Goal: Task Accomplishment & Management: Complete application form

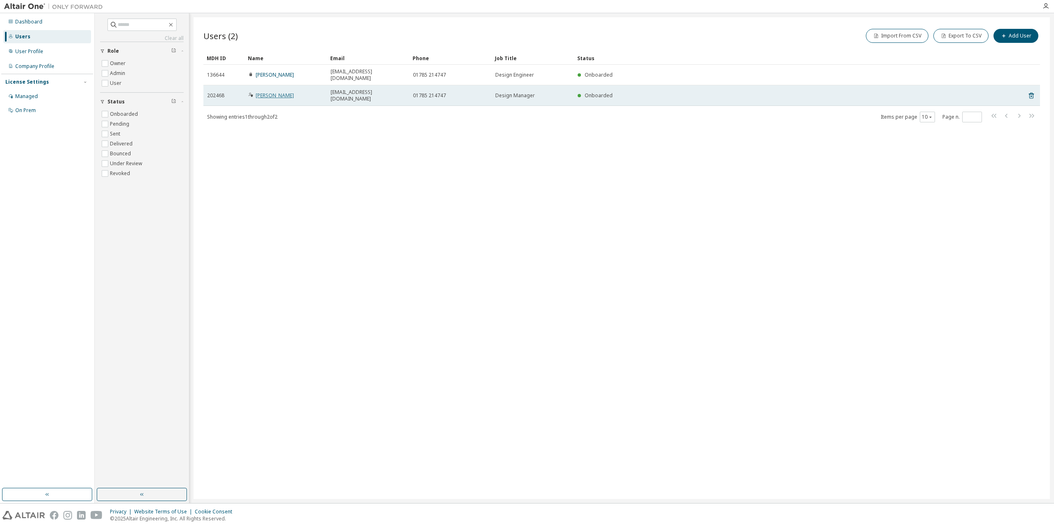
click at [277, 92] on link "[PERSON_NAME]" at bounding box center [275, 95] width 38 height 7
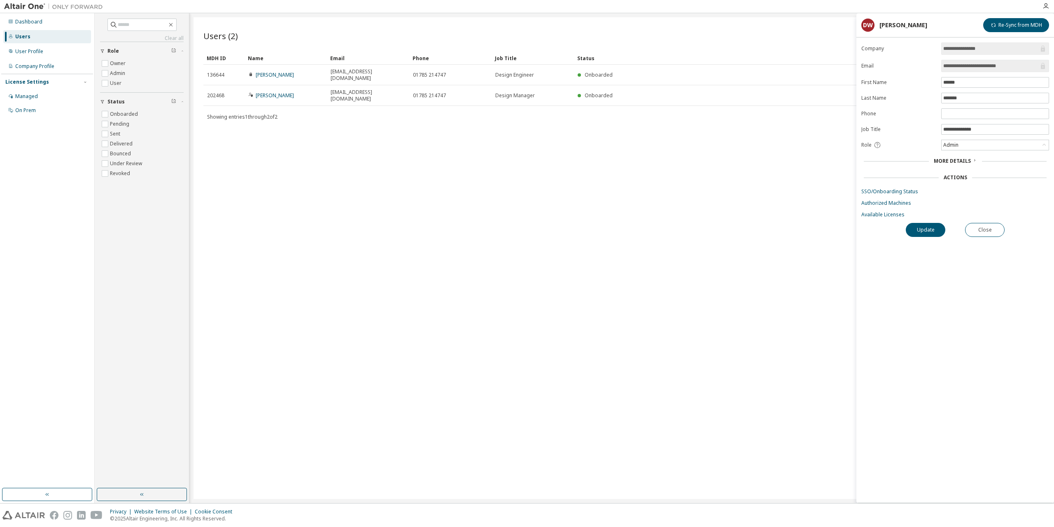
click at [965, 159] on span "More Details" at bounding box center [952, 160] width 37 height 7
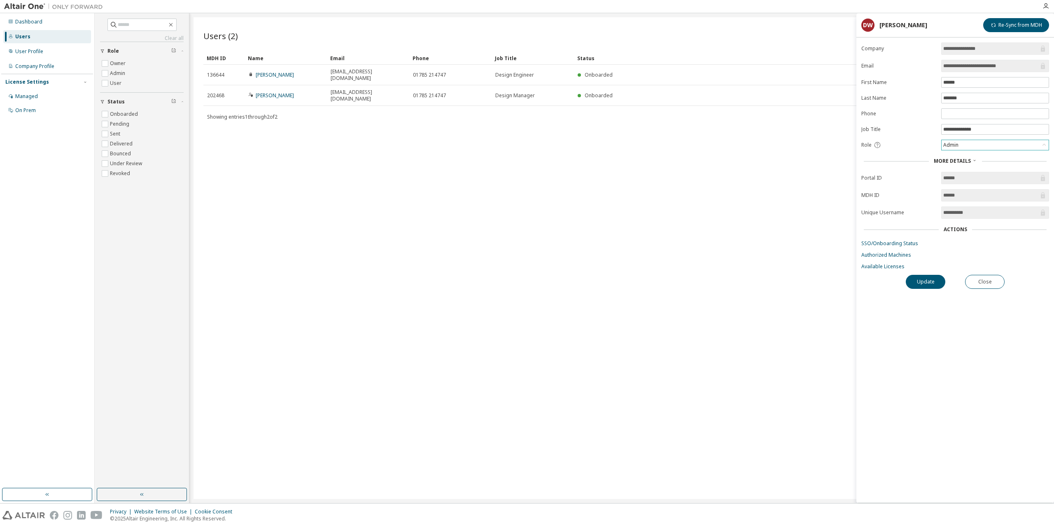
click at [982, 146] on div "Admin" at bounding box center [995, 145] width 107 height 10
click at [962, 168] on li "Owner" at bounding box center [994, 166] width 105 height 11
click at [937, 284] on button "Update" at bounding box center [926, 282] width 40 height 14
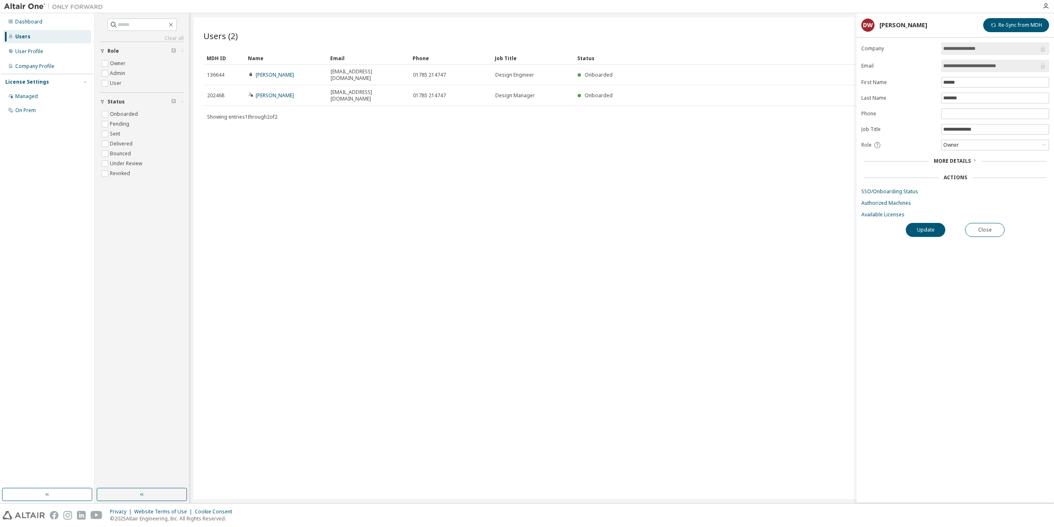
click at [529, 166] on div "Users (2) Import From CSV Export To CSV Add User Clear Load Save Save As Field …" at bounding box center [622, 257] width 856 height 481
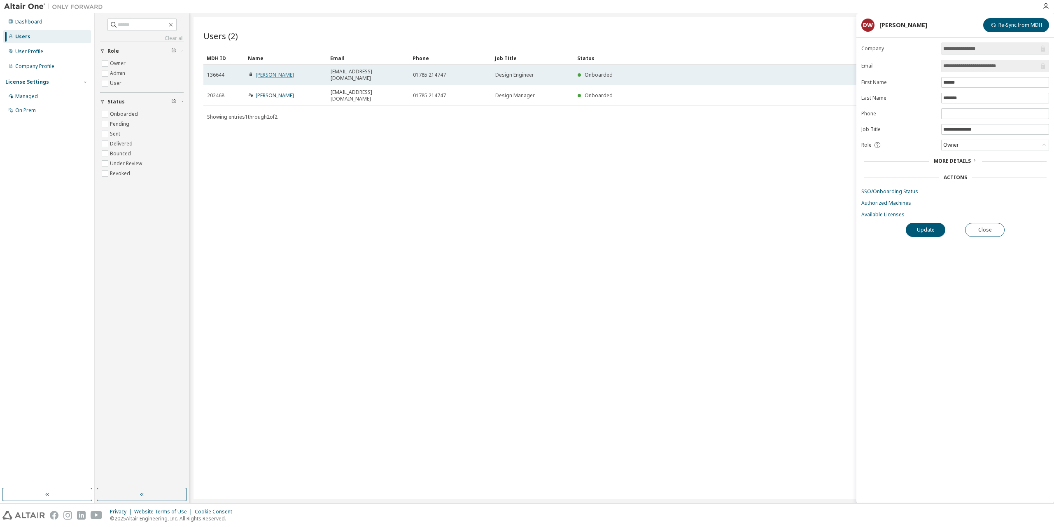
click at [284, 71] on link "[PERSON_NAME]" at bounding box center [275, 74] width 38 height 7
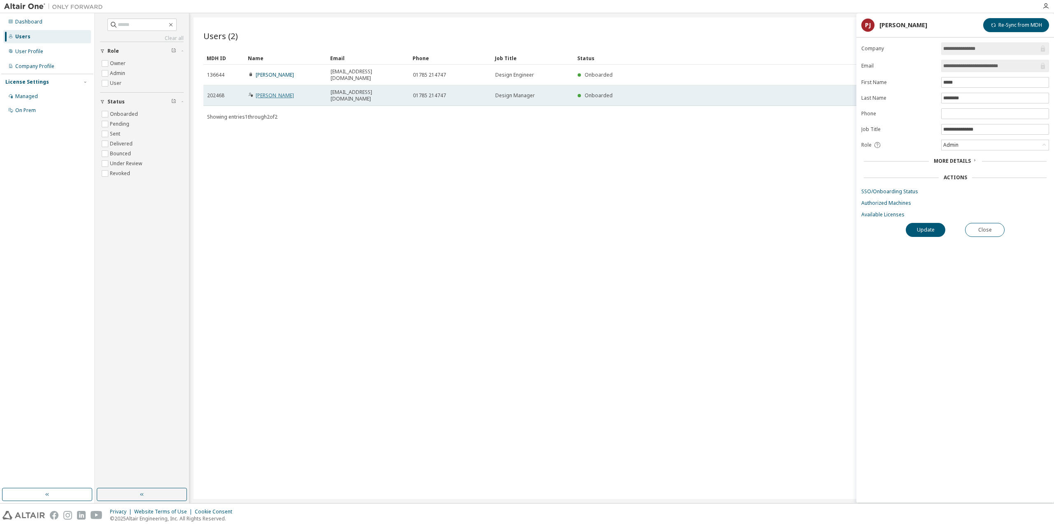
click at [281, 92] on link "[PERSON_NAME]" at bounding box center [275, 95] width 38 height 7
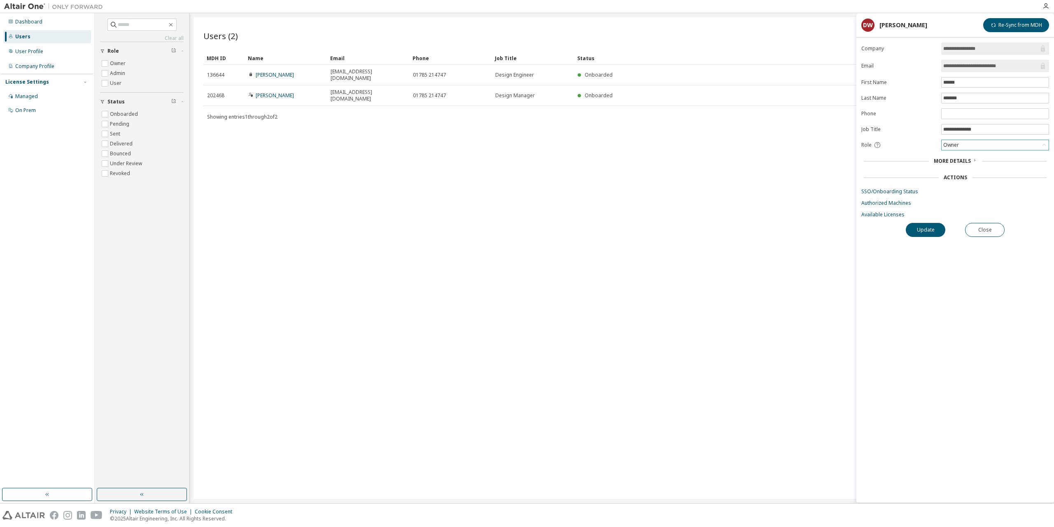
click at [967, 143] on div "Owner" at bounding box center [995, 145] width 107 height 10
click at [644, 189] on div "Users (2) Import From CSV Export To CSV Add User Clear Load Save Save As Field …" at bounding box center [622, 257] width 856 height 481
click at [940, 216] on link "Available Licenses" at bounding box center [955, 214] width 188 height 7
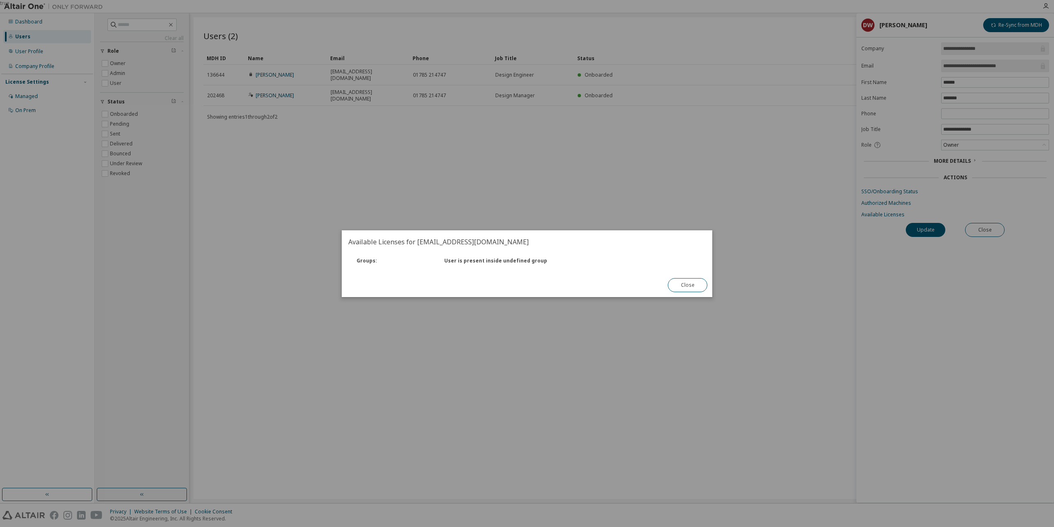
click at [939, 226] on div "true" at bounding box center [527, 263] width 1054 height 527
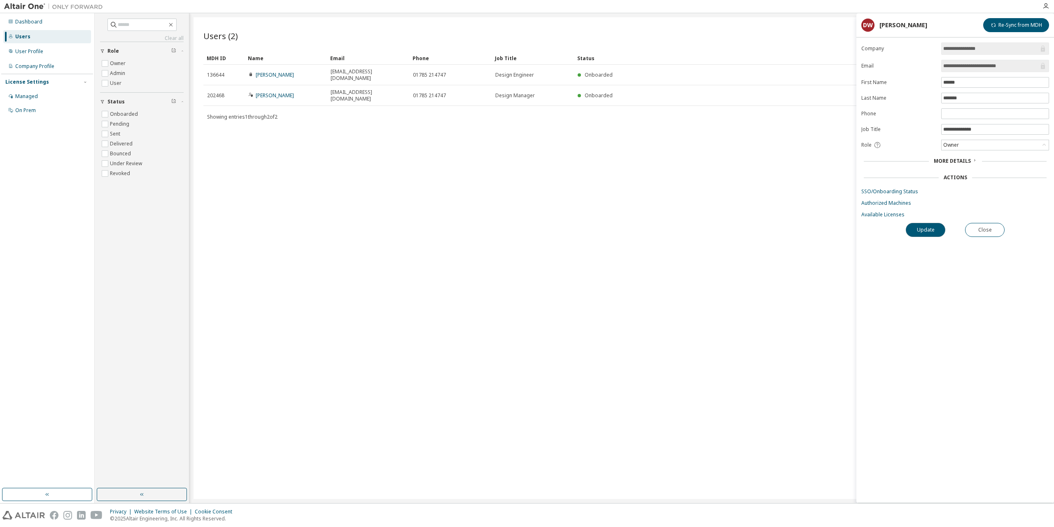
click at [939, 226] on button "Update" at bounding box center [926, 230] width 40 height 14
click at [540, 158] on div "Users (2) Import From CSV Export To CSV Add User Clear Load Save Save As Field …" at bounding box center [622, 257] width 856 height 481
click at [1003, 231] on button "Close" at bounding box center [985, 230] width 40 height 14
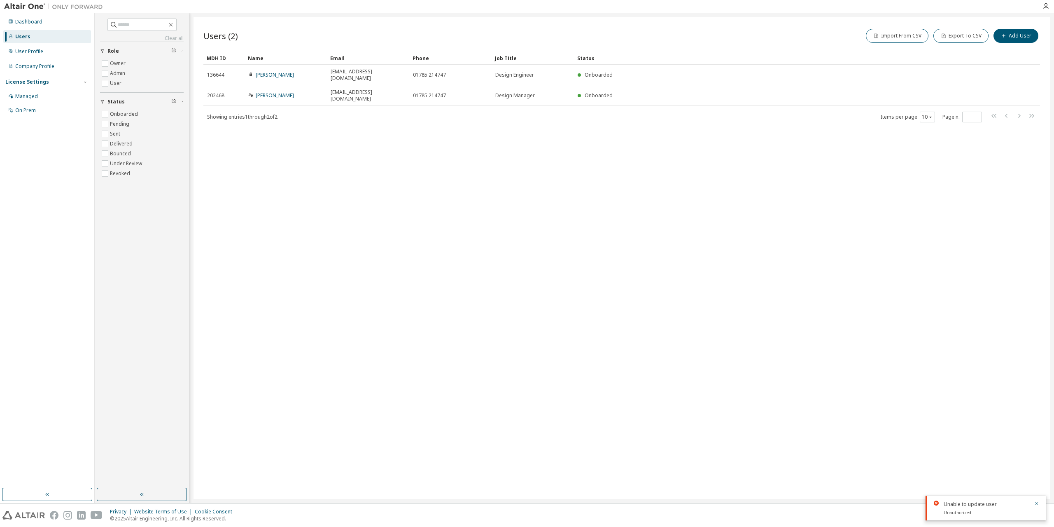
click at [433, 145] on div "Users (2) Import From CSV Export To CSV Add User Clear Load Save Save As Field …" at bounding box center [622, 257] width 856 height 481
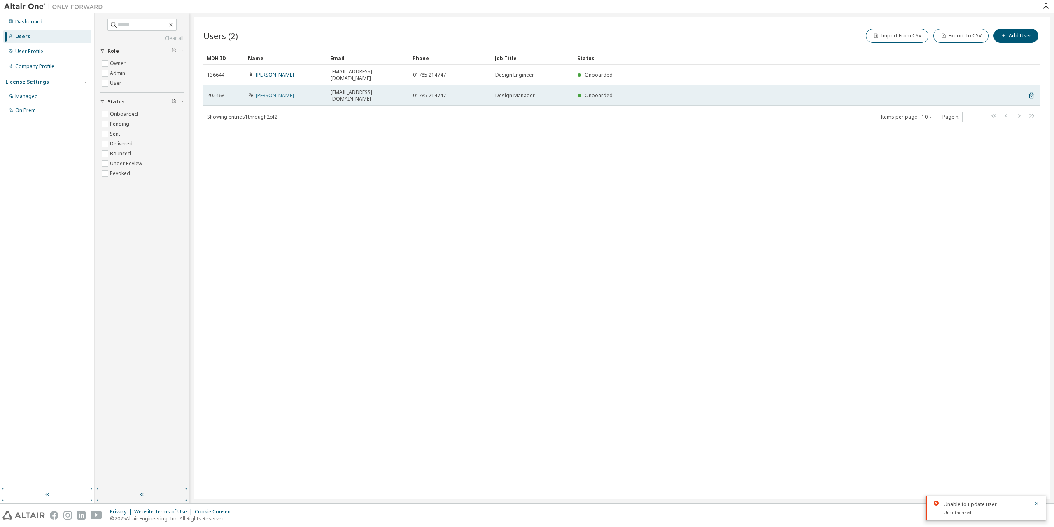
click at [282, 92] on link "[PERSON_NAME]" at bounding box center [275, 95] width 38 height 7
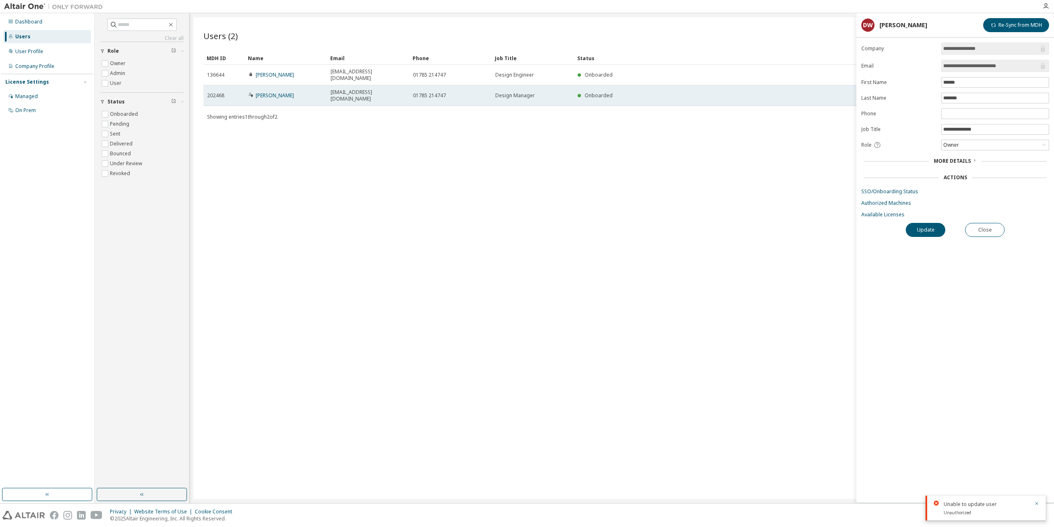
click at [235, 92] on div "202468" at bounding box center [224, 95] width 34 height 7
drag, startPoint x: 665, startPoint y: 88, endPoint x: 634, endPoint y: 86, distance: 31.4
click at [634, 92] on div "Onboarded" at bounding box center [787, 95] width 419 height 7
drag, startPoint x: 634, startPoint y: 86, endPoint x: 608, endPoint y: 86, distance: 25.9
click at [608, 92] on span "Onboarded" at bounding box center [599, 95] width 28 height 7
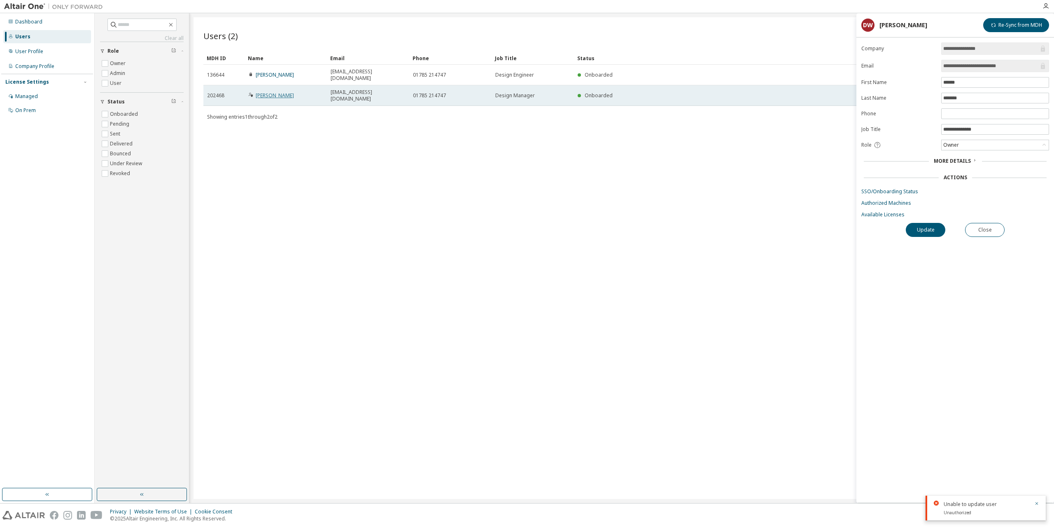
click at [272, 92] on link "[PERSON_NAME]" at bounding box center [275, 95] width 38 height 7
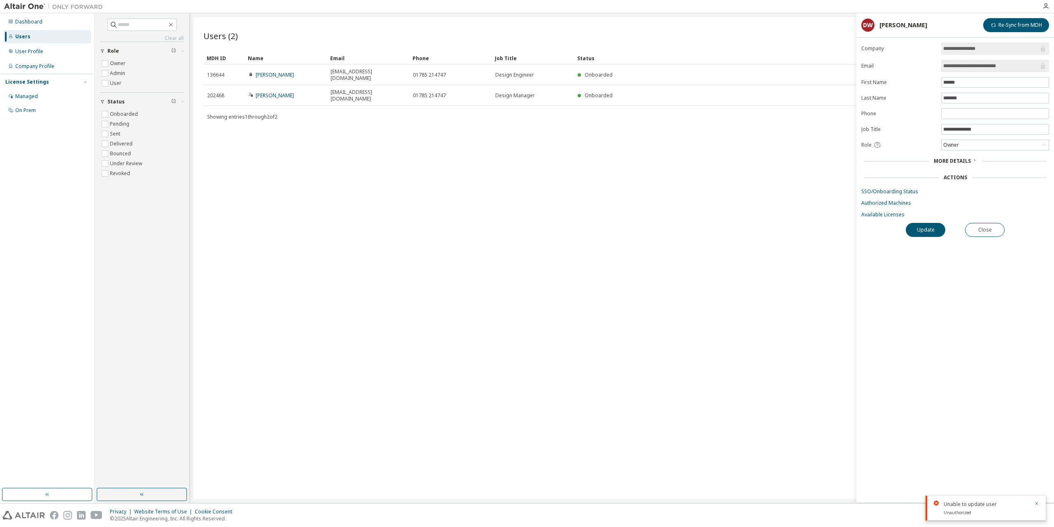
click at [964, 162] on span "More Details" at bounding box center [952, 160] width 37 height 7
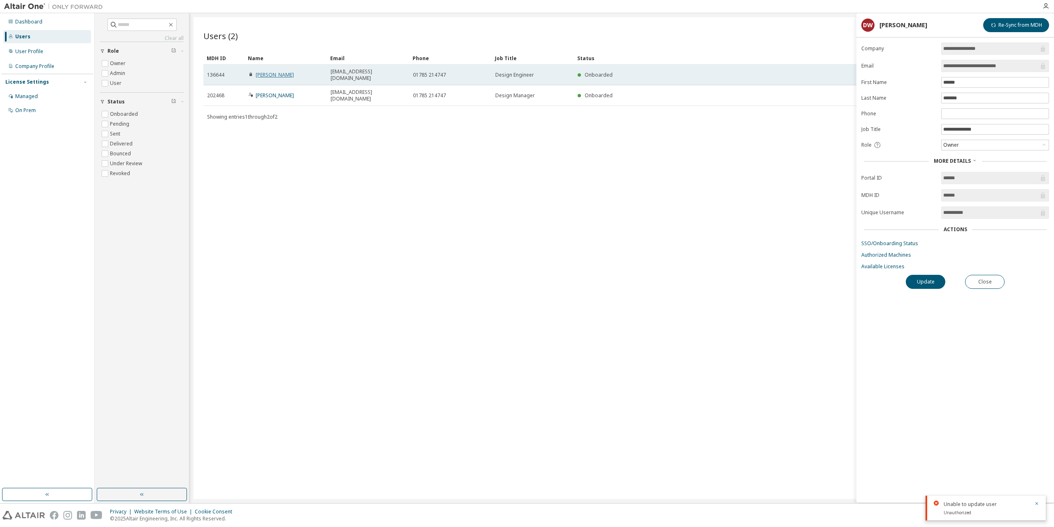
click at [282, 71] on link "[PERSON_NAME]" at bounding box center [275, 74] width 38 height 7
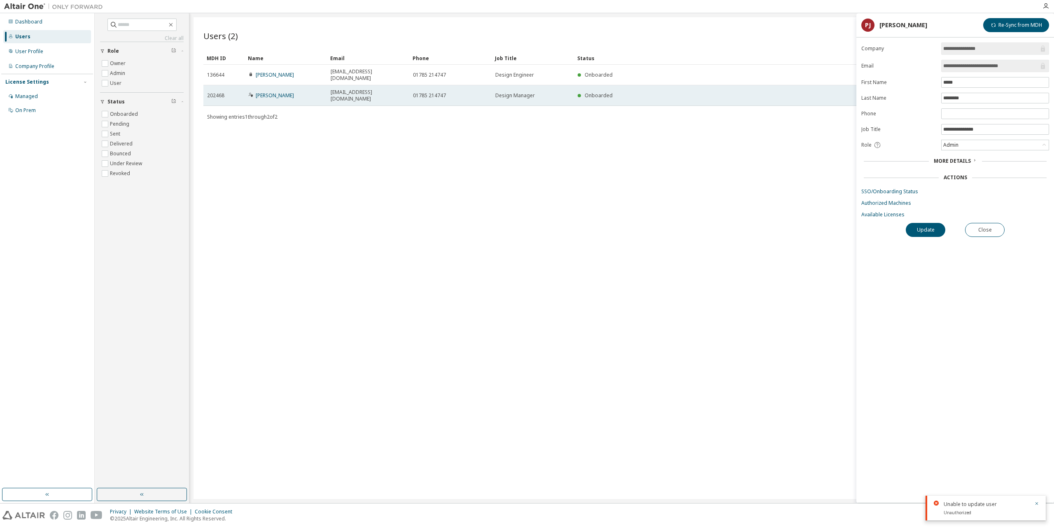
click at [277, 85] on td "[PERSON_NAME]" at bounding box center [286, 95] width 82 height 21
click at [280, 92] on link "[PERSON_NAME]" at bounding box center [275, 95] width 38 height 7
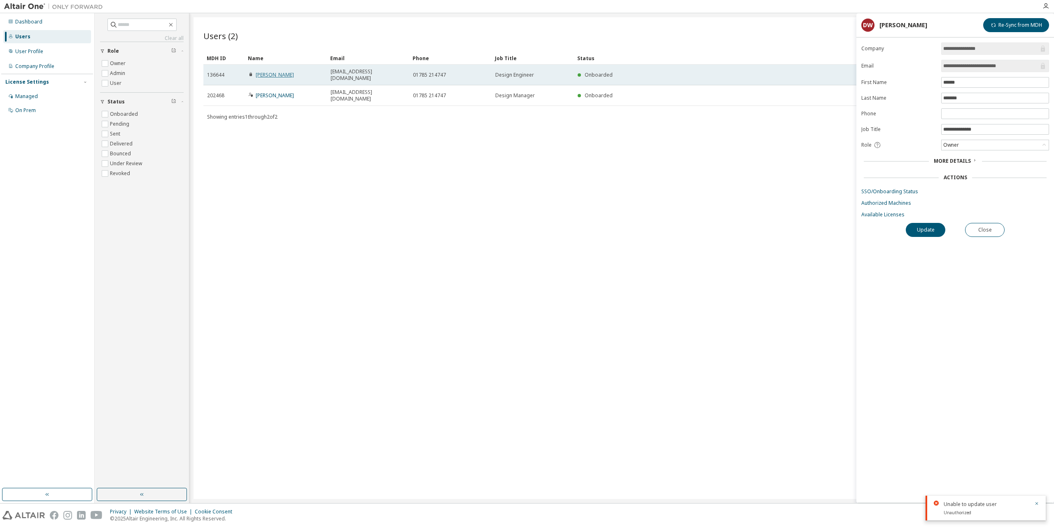
click at [277, 71] on link "[PERSON_NAME]" at bounding box center [275, 74] width 38 height 7
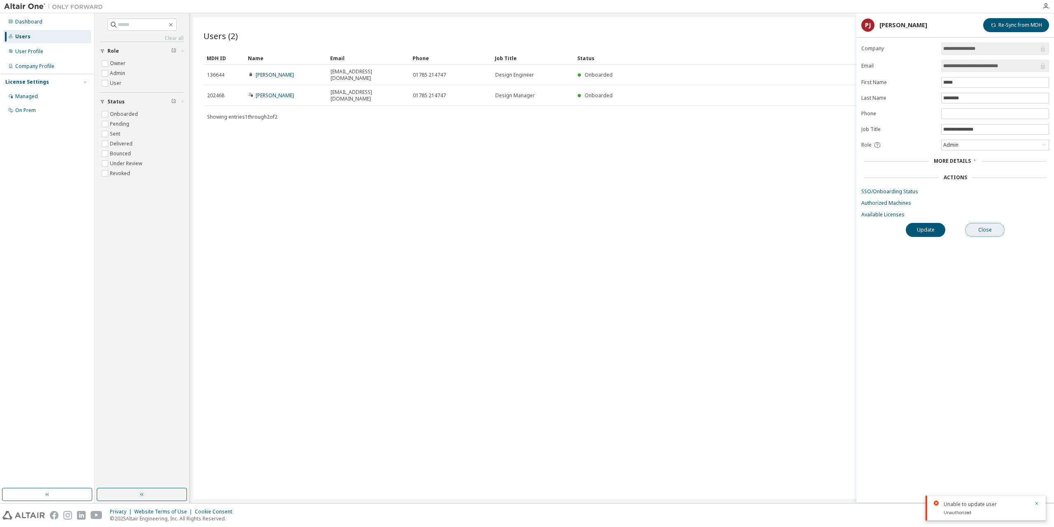
click at [989, 224] on button "Close" at bounding box center [985, 230] width 40 height 14
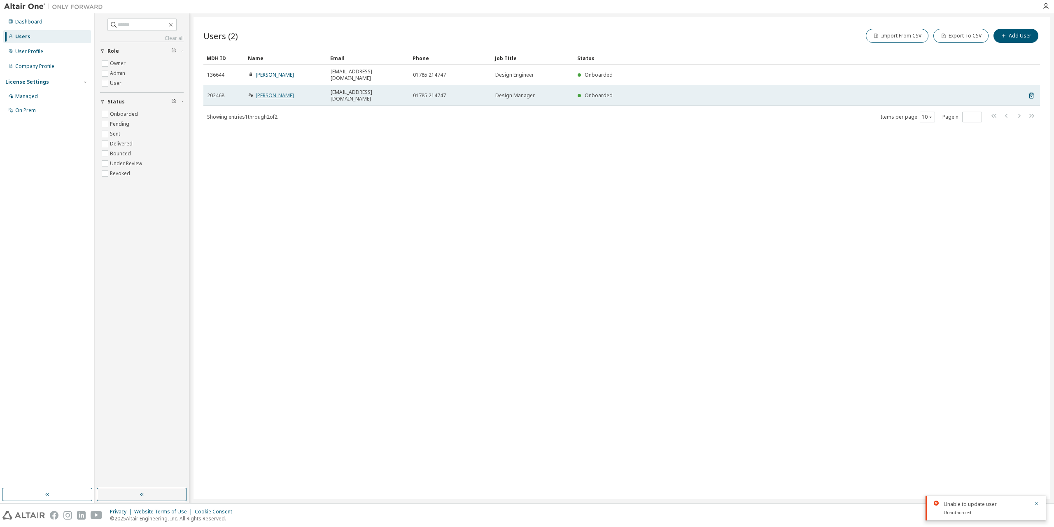
click at [281, 92] on link "[PERSON_NAME]" at bounding box center [275, 95] width 38 height 7
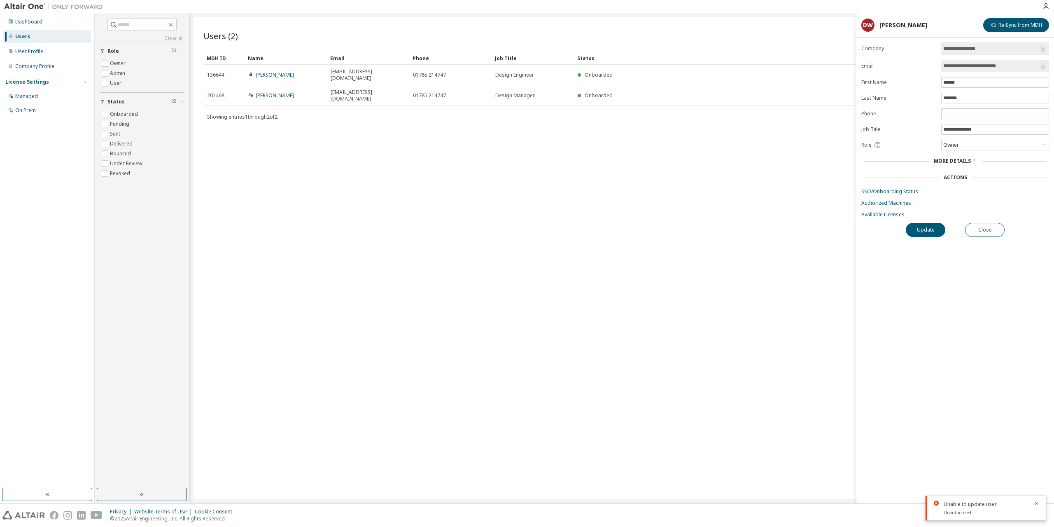
click at [275, 72] on link "[PERSON_NAME]" at bounding box center [275, 74] width 38 height 7
click at [282, 92] on link "[PERSON_NAME]" at bounding box center [275, 95] width 38 height 7
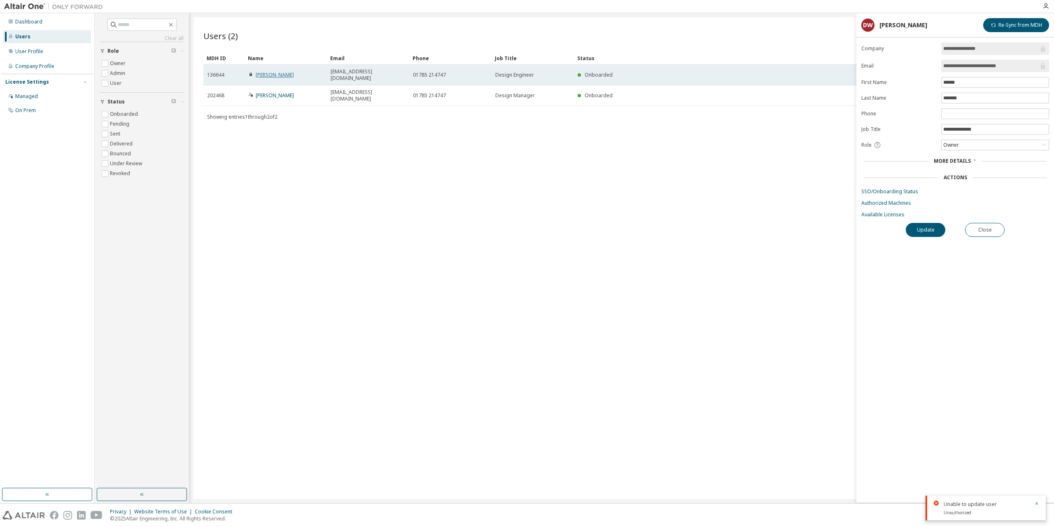
click at [278, 71] on link "[PERSON_NAME]" at bounding box center [275, 74] width 38 height 7
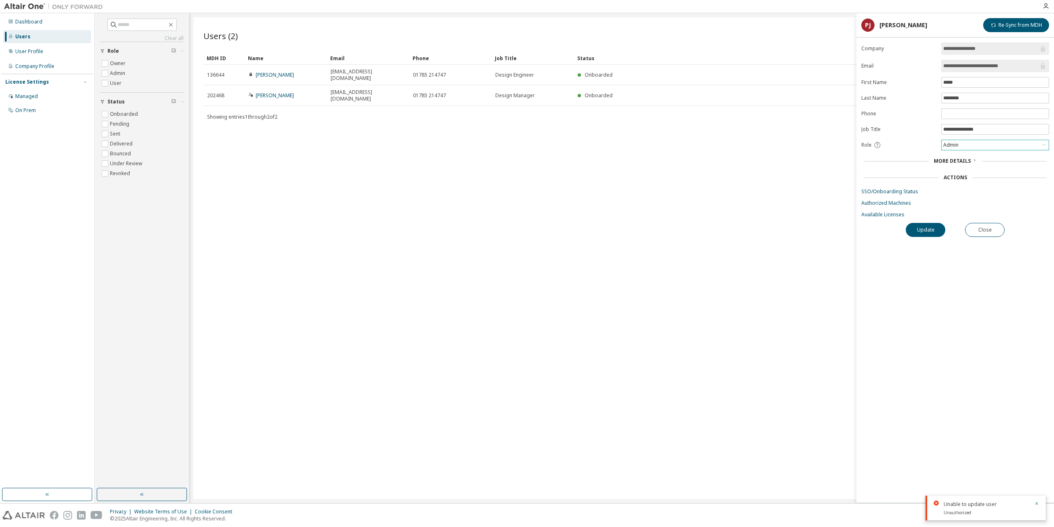
click at [965, 147] on div "Admin" at bounding box center [995, 145] width 107 height 10
click at [962, 155] on li "Admin" at bounding box center [994, 155] width 105 height 11
click at [935, 232] on button "Update" at bounding box center [926, 230] width 40 height 14
click at [957, 143] on div "Admin" at bounding box center [951, 144] width 18 height 9
click at [961, 164] on li "Owner" at bounding box center [994, 166] width 105 height 11
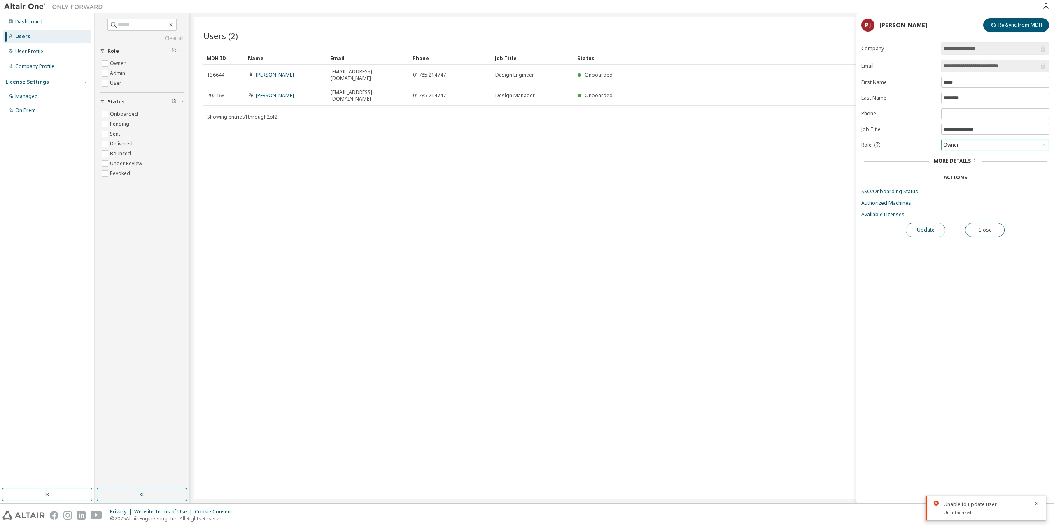
click at [930, 232] on button "Update" at bounding box center [926, 230] width 40 height 14
click at [660, 193] on div "Users (2) Import From CSV Export To CSV Add User Clear Load Save Save As Field …" at bounding box center [622, 257] width 856 height 481
click at [960, 177] on div "Actions" at bounding box center [955, 177] width 23 height 7
click at [993, 234] on button "Close" at bounding box center [985, 230] width 40 height 14
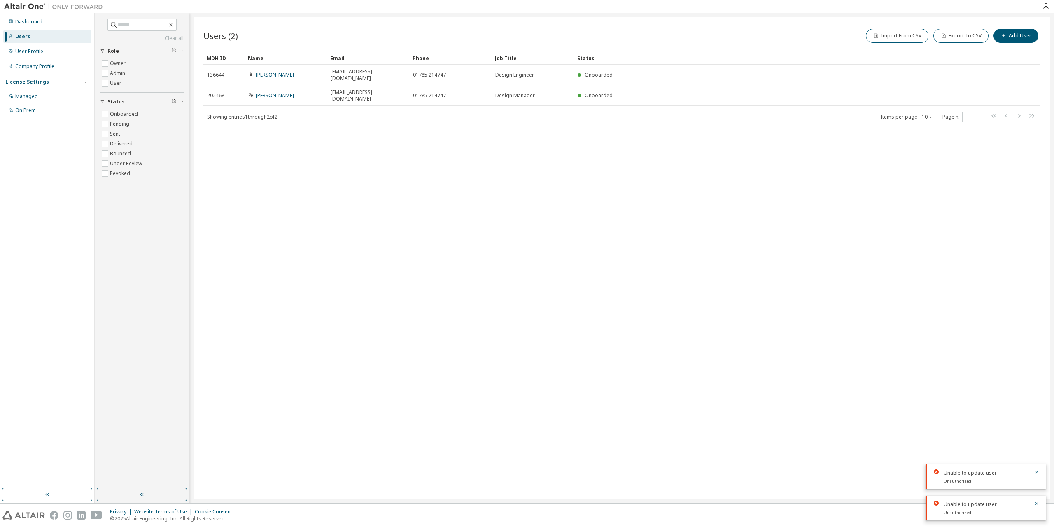
drag, startPoint x: 572, startPoint y: 172, endPoint x: 518, endPoint y: 166, distance: 54.2
click at [565, 172] on div "Users (2) Import From CSV Export To CSV Add User Clear Load Save Save As Field …" at bounding box center [622, 257] width 856 height 481
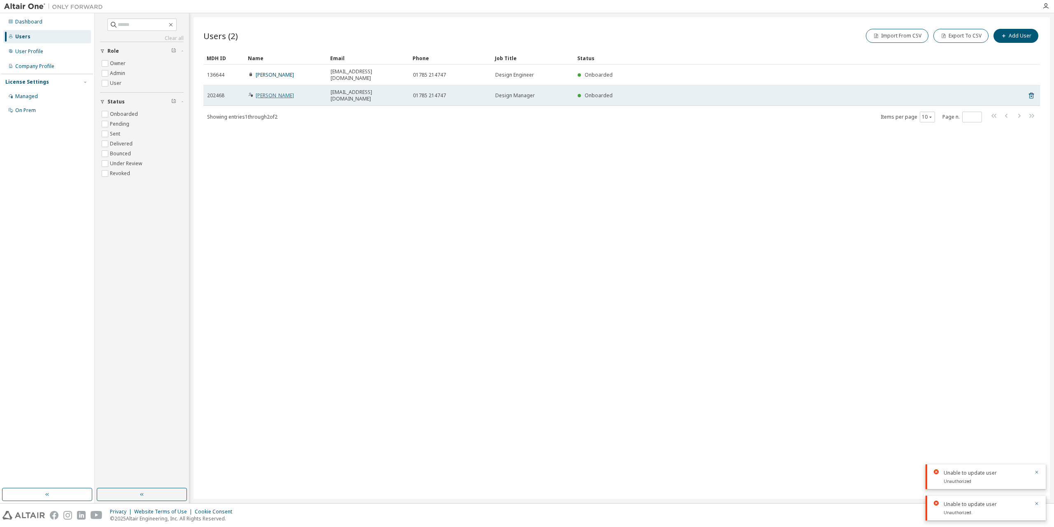
click at [268, 92] on link "[PERSON_NAME]" at bounding box center [275, 95] width 38 height 7
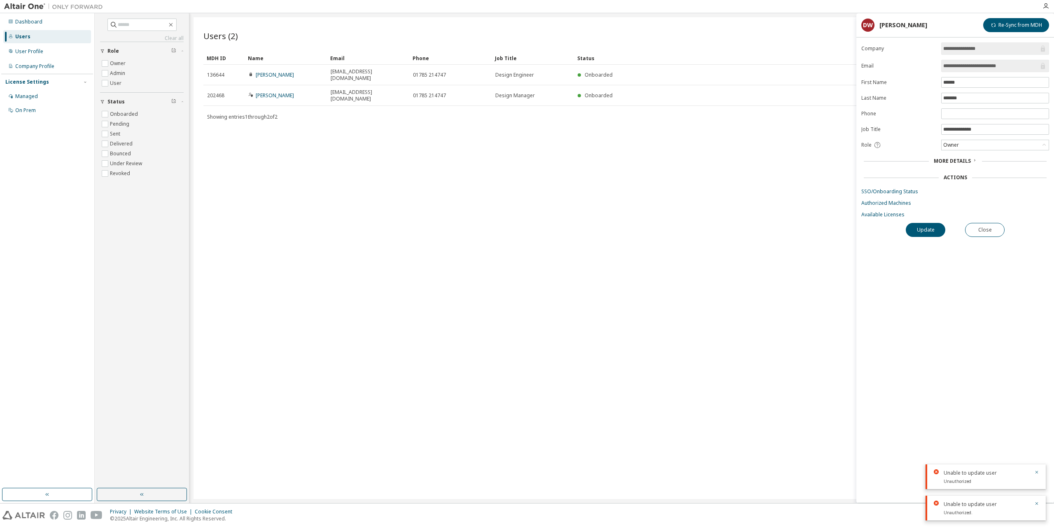
click at [731, 180] on div "Users (2) Import From CSV Export To CSV Add User Clear Load Save Save As Field …" at bounding box center [622, 257] width 856 height 481
click at [476, 147] on div "Users (2) Import From CSV Export To CSV Add User Clear Load Save Save As Field …" at bounding box center [622, 257] width 856 height 481
click at [998, 232] on button "Close" at bounding box center [985, 230] width 40 height 14
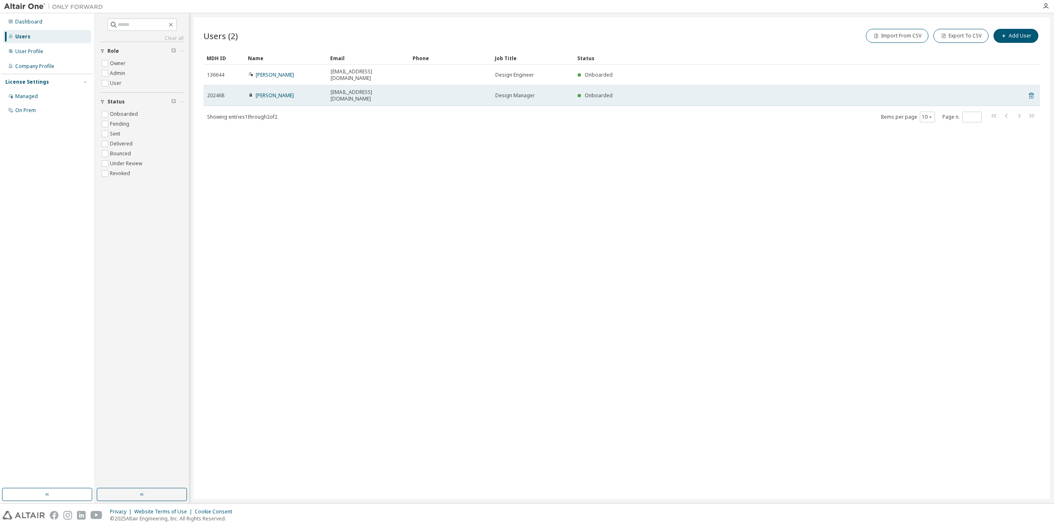
click at [1032, 91] on icon at bounding box center [1031, 96] width 7 height 10
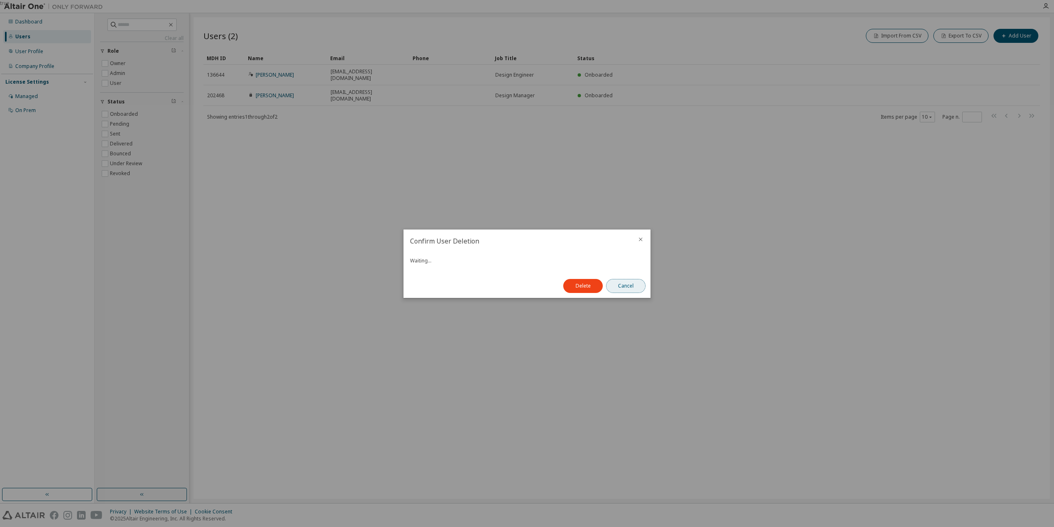
click at [639, 284] on button "Cancel" at bounding box center [626, 286] width 40 height 14
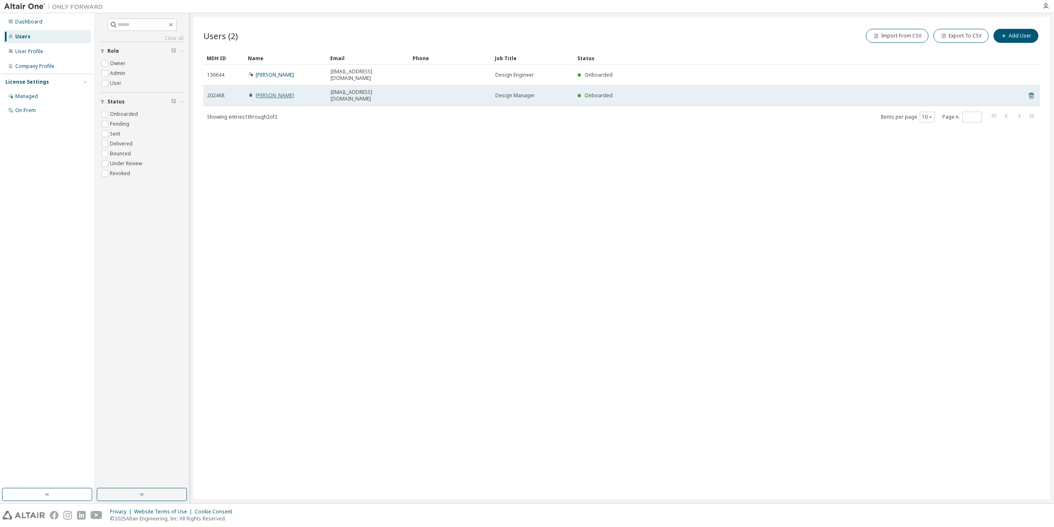
click at [283, 92] on link "Daniel Woodman" at bounding box center [275, 95] width 38 height 7
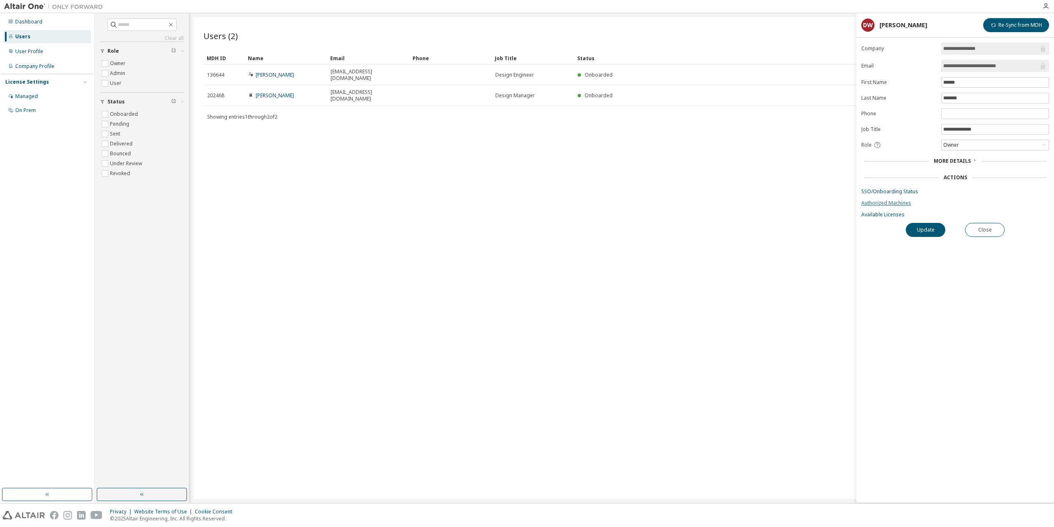
click at [901, 203] on link "Authorized Machines" at bounding box center [955, 203] width 188 height 7
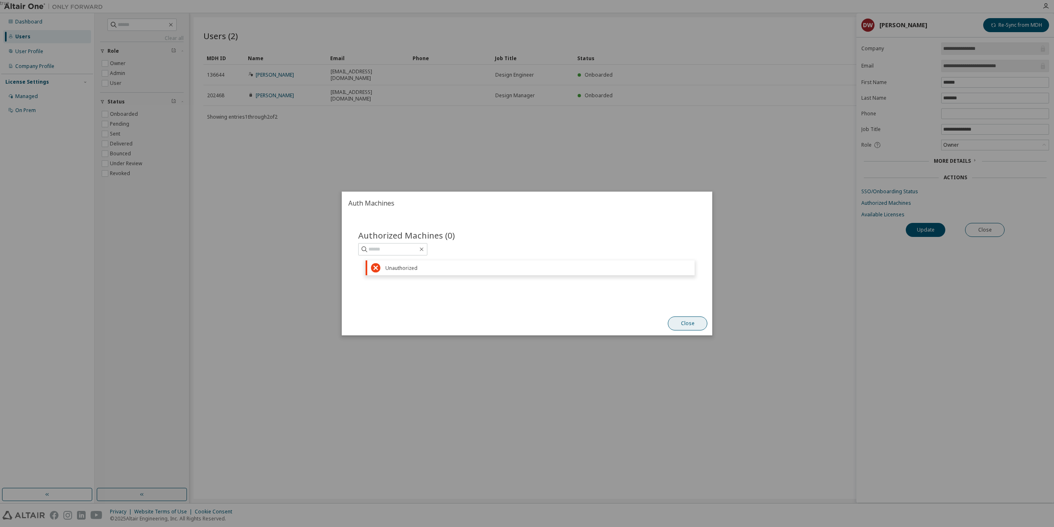
click at [699, 321] on button "Close" at bounding box center [688, 323] width 40 height 14
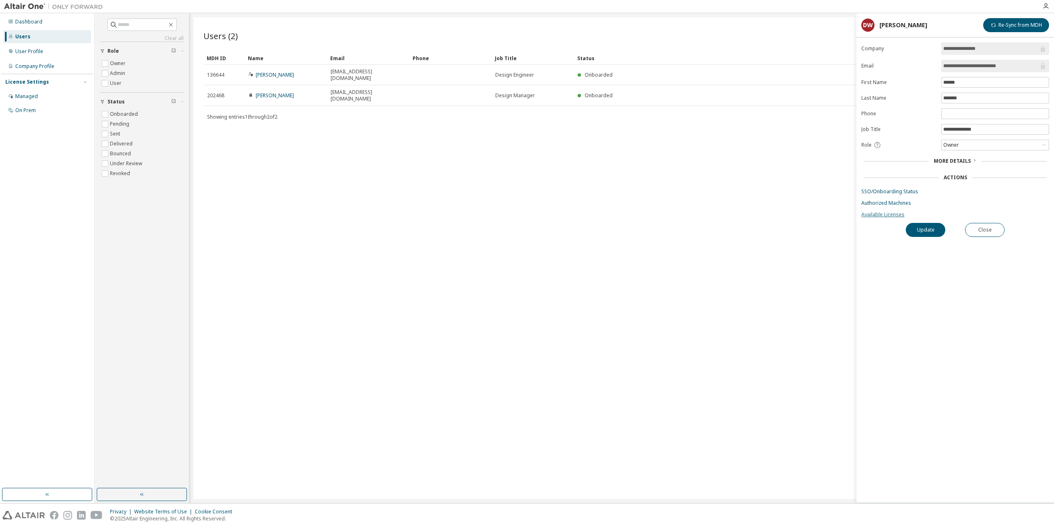
click at [893, 216] on link "Available Licenses" at bounding box center [955, 214] width 188 height 7
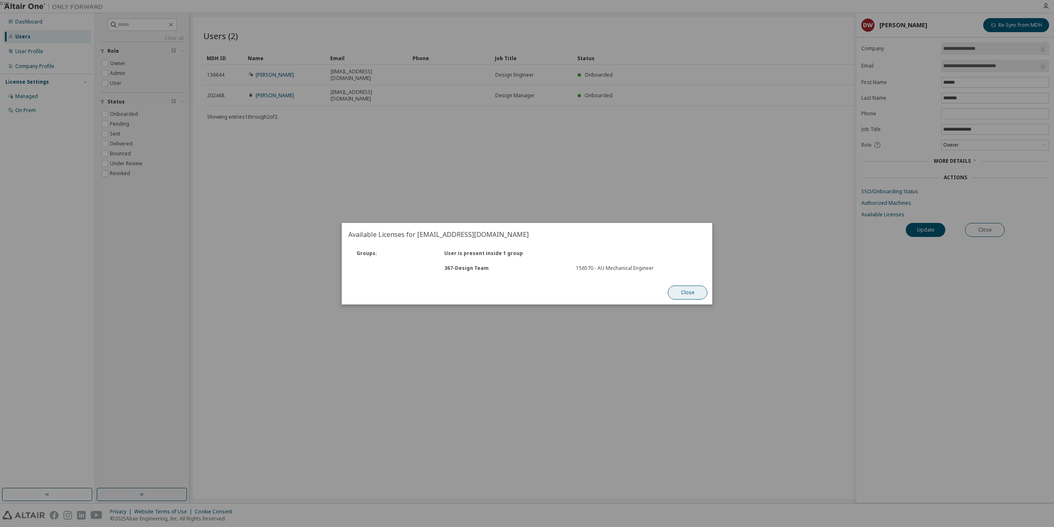
click at [691, 292] on button "Close" at bounding box center [688, 292] width 40 height 14
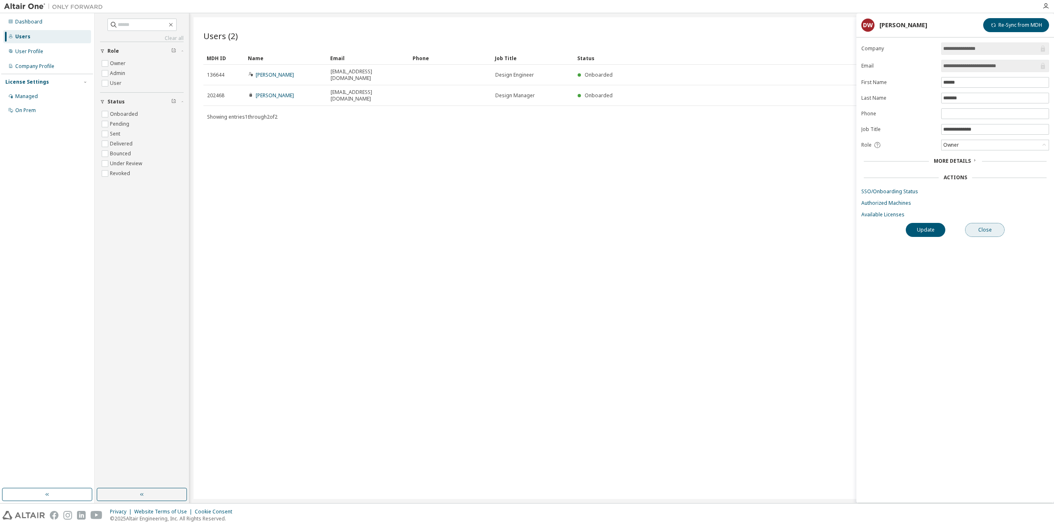
click at [984, 228] on button "Close" at bounding box center [985, 230] width 40 height 14
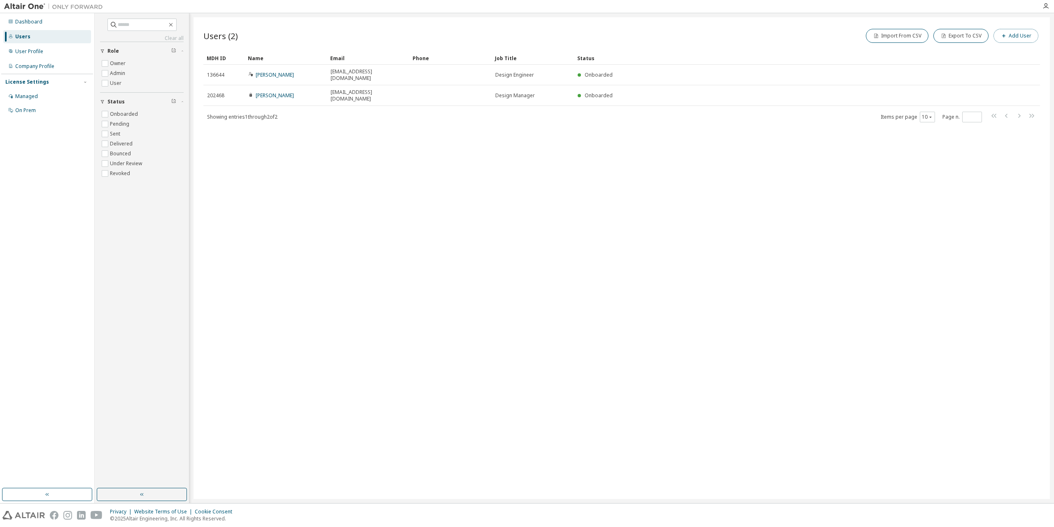
click at [1018, 37] on button "Add User" at bounding box center [1015, 36] width 45 height 14
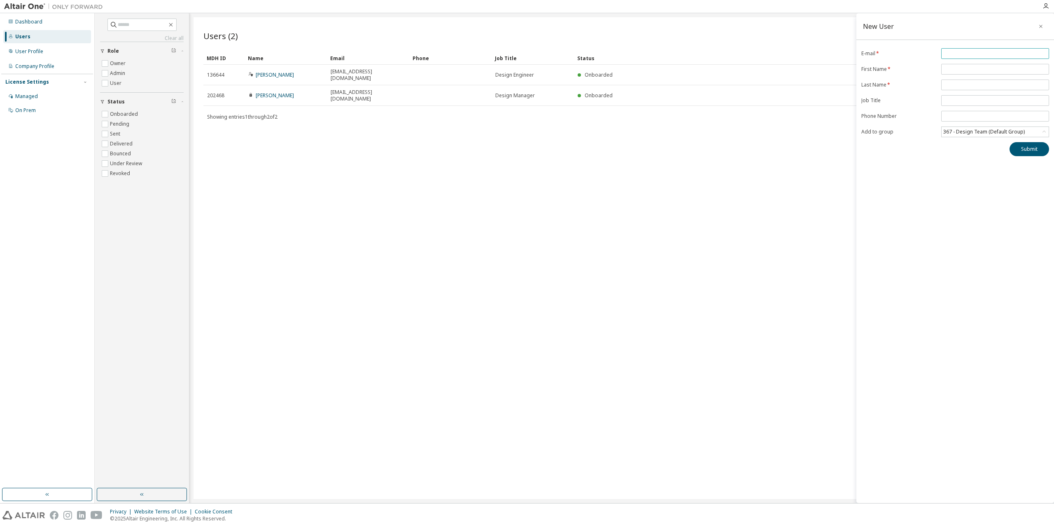
click at [964, 50] on input "email" at bounding box center [995, 53] width 104 height 7
click at [968, 70] on input "email" at bounding box center [995, 73] width 104 height 7
paste input "**********"
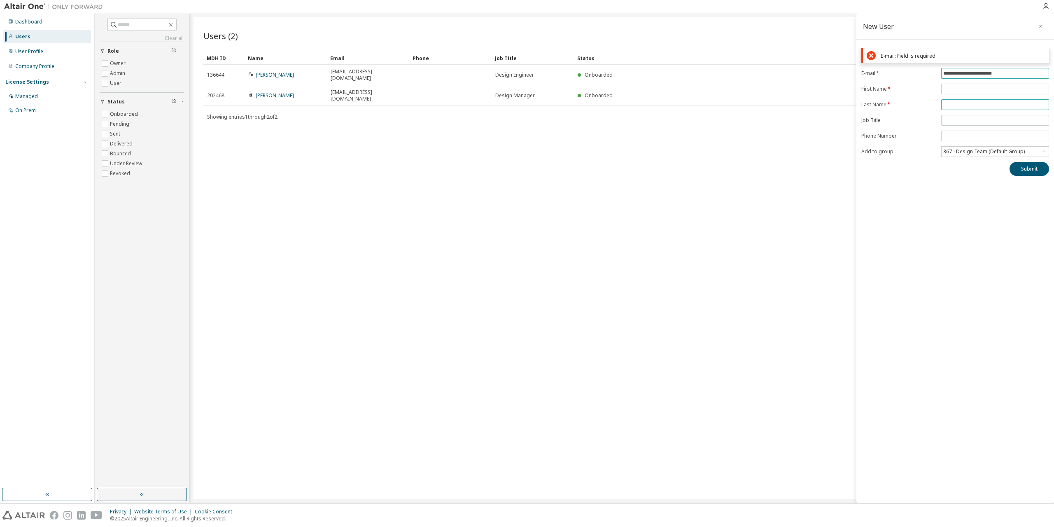
type input "**********"
click at [960, 104] on form "**********" at bounding box center [955, 92] width 188 height 89
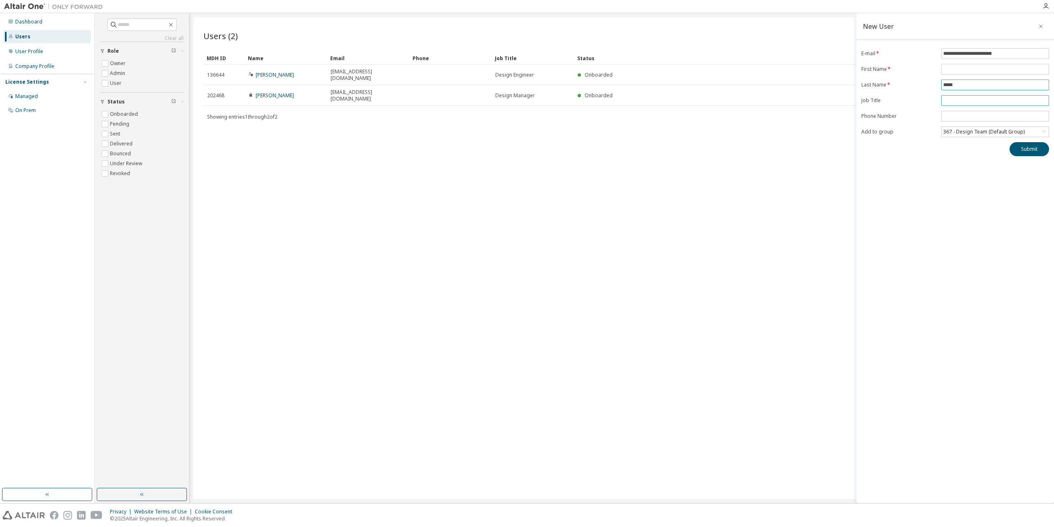
type input "*****"
click at [956, 102] on input "text" at bounding box center [995, 100] width 104 height 7
type input "**********"
click at [988, 132] on div "367 - Design Team (Default Group)" at bounding box center [984, 131] width 84 height 9
click at [984, 164] on li "367 - Design Team (Default Group)" at bounding box center [994, 165] width 105 height 11
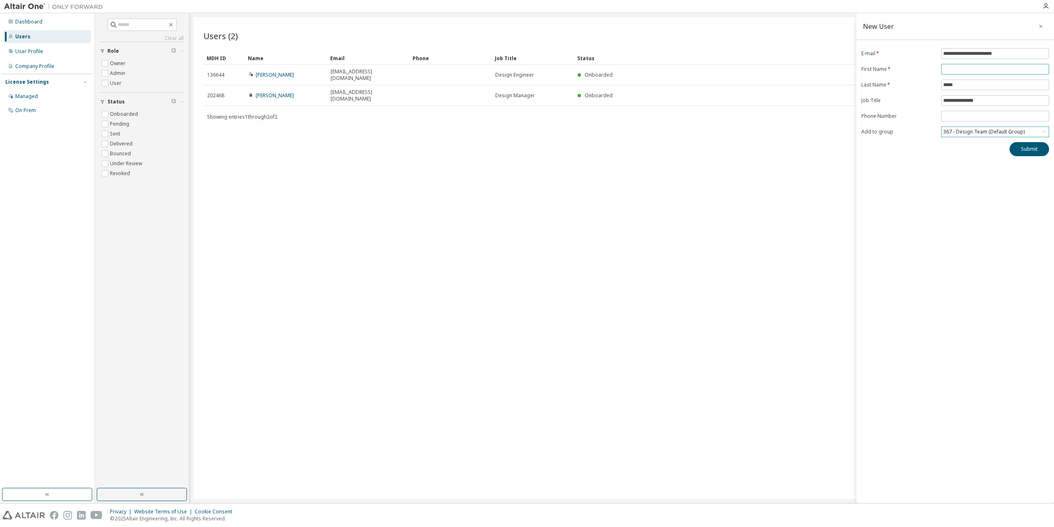
click at [969, 68] on input "text" at bounding box center [995, 69] width 104 height 7
paste input "*******"
type input "*******"
click at [1028, 152] on button "Submit" at bounding box center [1030, 149] width 40 height 14
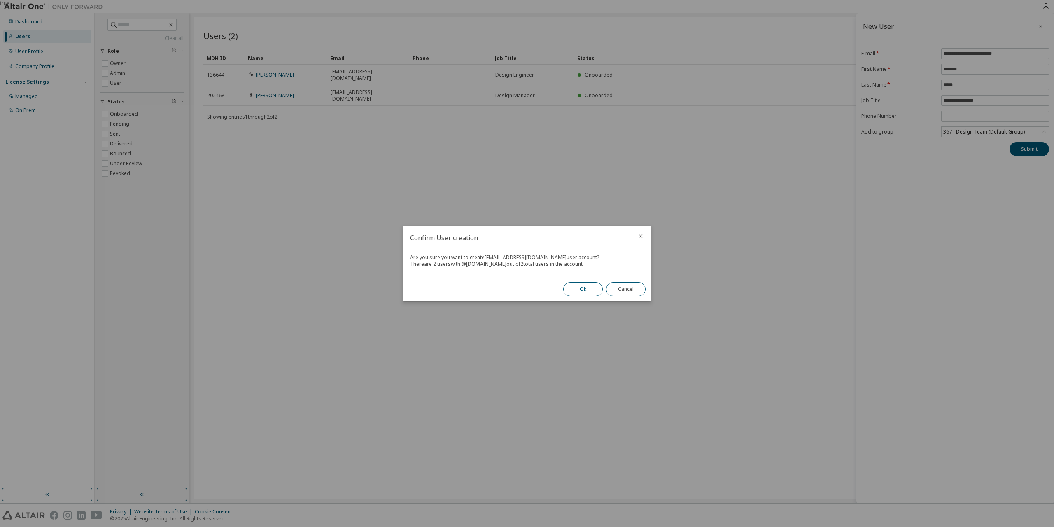
click at [588, 290] on button "Ok" at bounding box center [583, 289] width 40 height 14
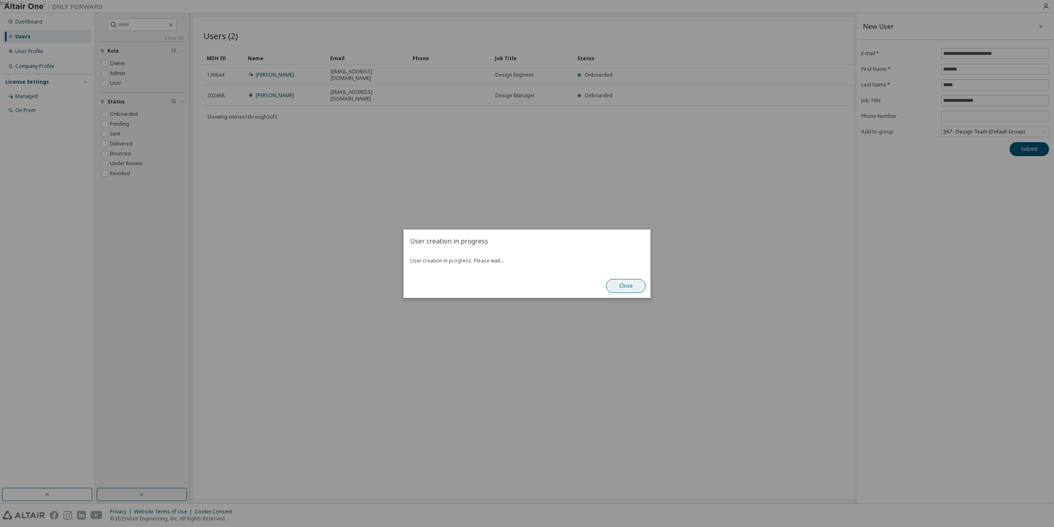
click at [634, 286] on button "Close" at bounding box center [626, 286] width 40 height 14
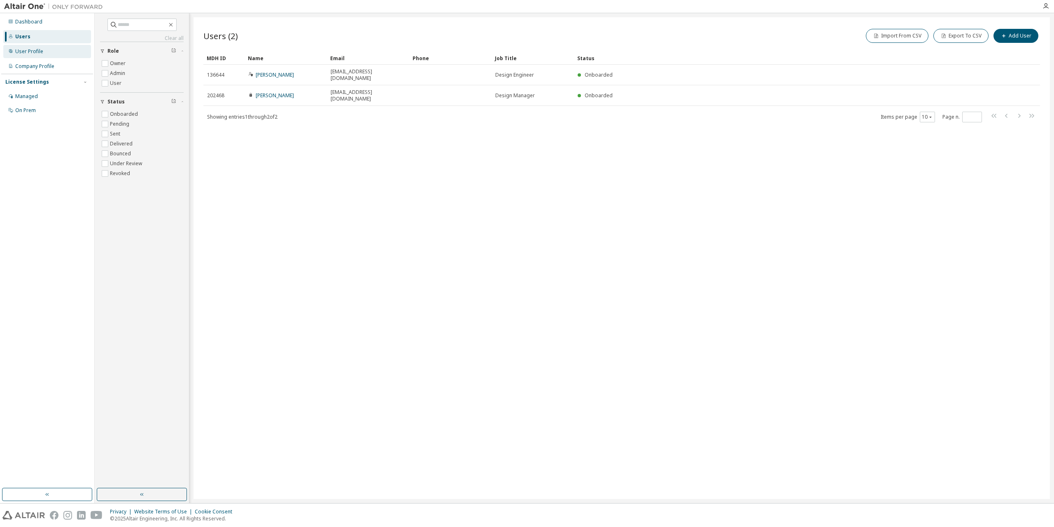
click at [23, 50] on div "User Profile" at bounding box center [29, 51] width 28 height 7
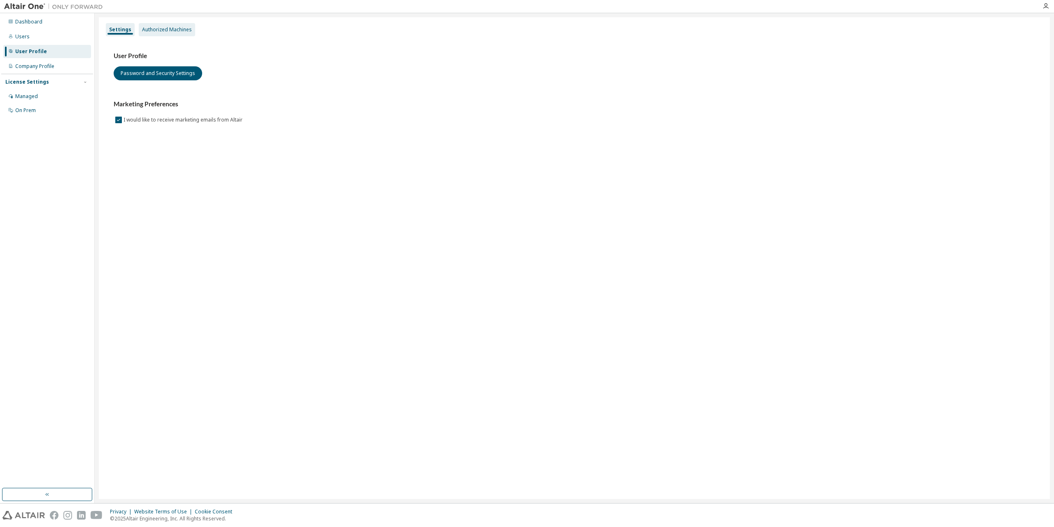
click at [163, 26] on div "Authorized Machines" at bounding box center [167, 29] width 50 height 7
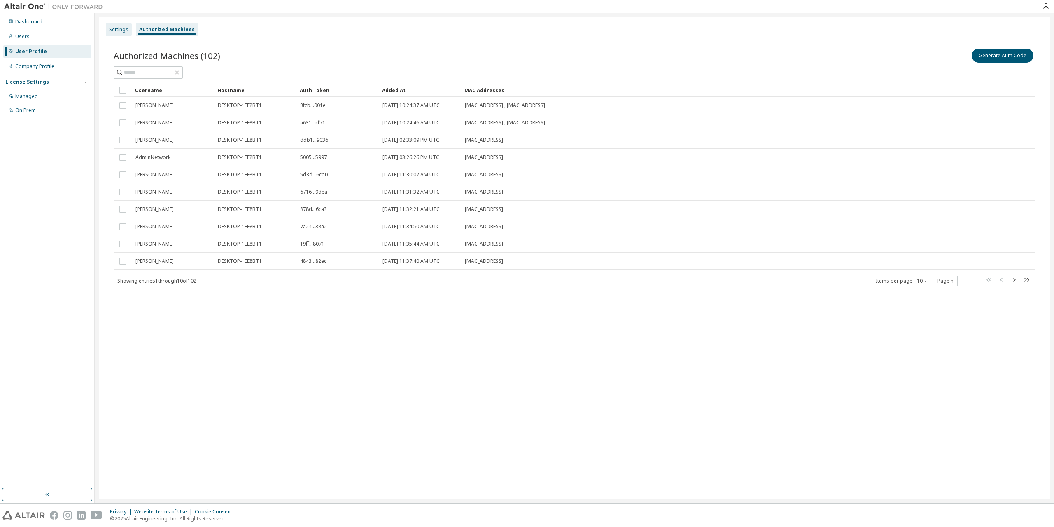
click at [118, 30] on div "Settings" at bounding box center [118, 29] width 19 height 7
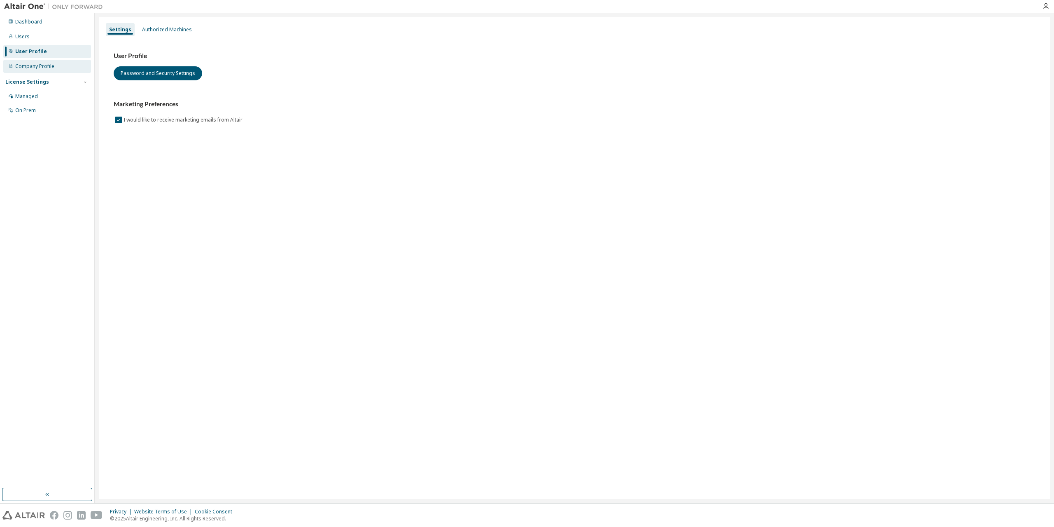
click at [48, 67] on div "Company Profile" at bounding box center [34, 66] width 39 height 7
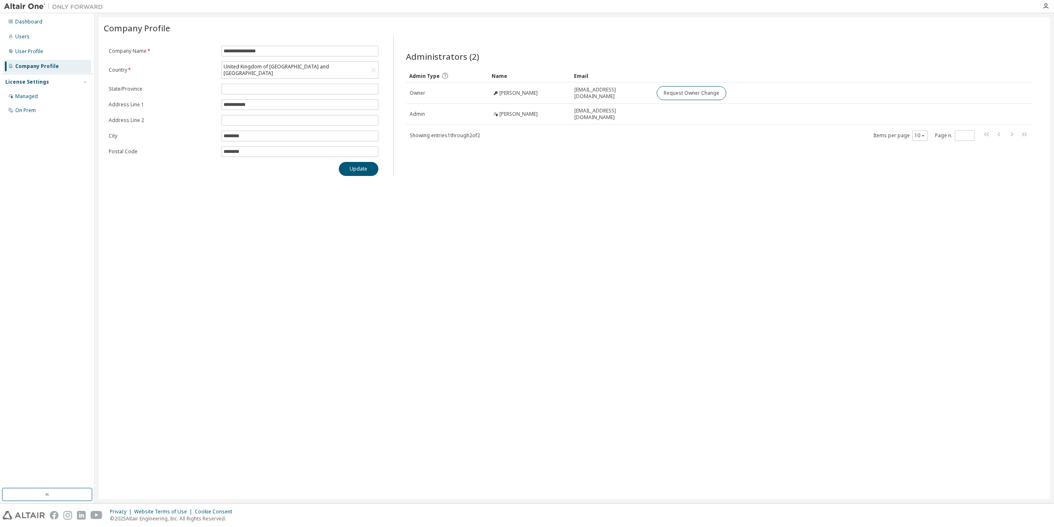
click at [926, 258] on div "**********" at bounding box center [574, 257] width 951 height 481
click at [19, 36] on div "Users" at bounding box center [22, 36] width 14 height 7
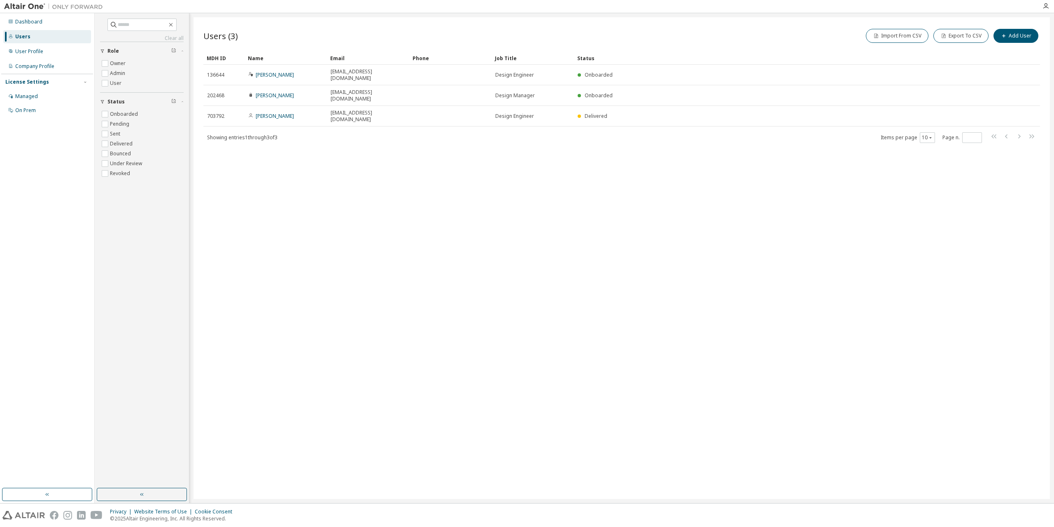
click at [659, 186] on div "Users (3) Import From CSV Export To CSV Add User Clear Load Save Save As Field …" at bounding box center [622, 257] width 856 height 481
click at [48, 50] on div "User Profile" at bounding box center [47, 51] width 88 height 13
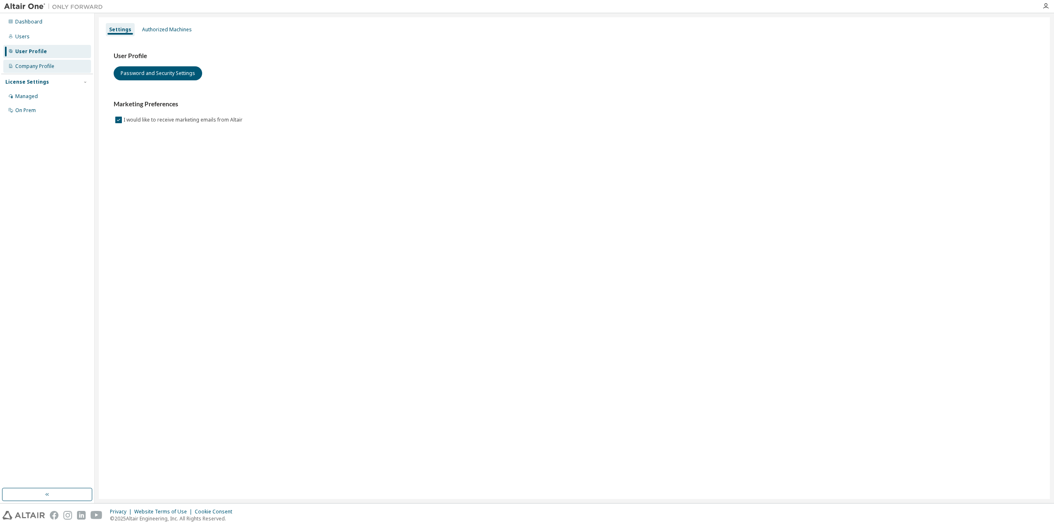
click at [52, 72] on div "Company Profile" at bounding box center [47, 66] width 88 height 13
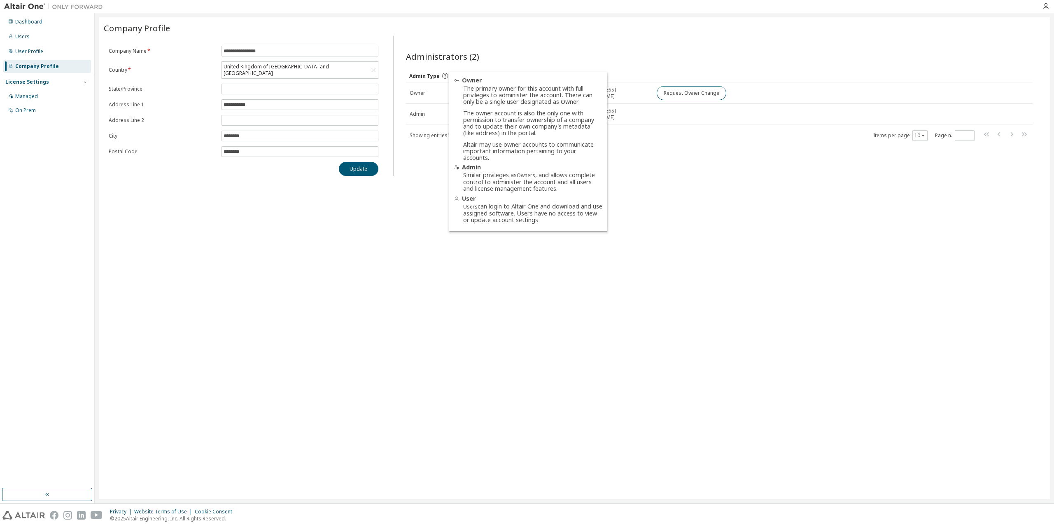
click at [444, 76] on icon at bounding box center [444, 75] width 7 height 7
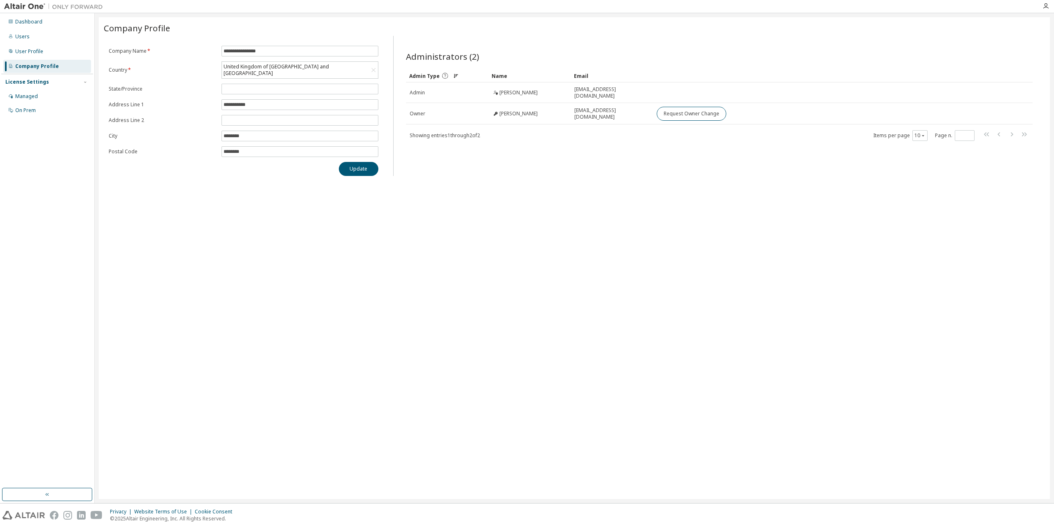
click at [565, 182] on div "**********" at bounding box center [574, 257] width 951 height 481
